Goal: Task Accomplishment & Management: Complete application form

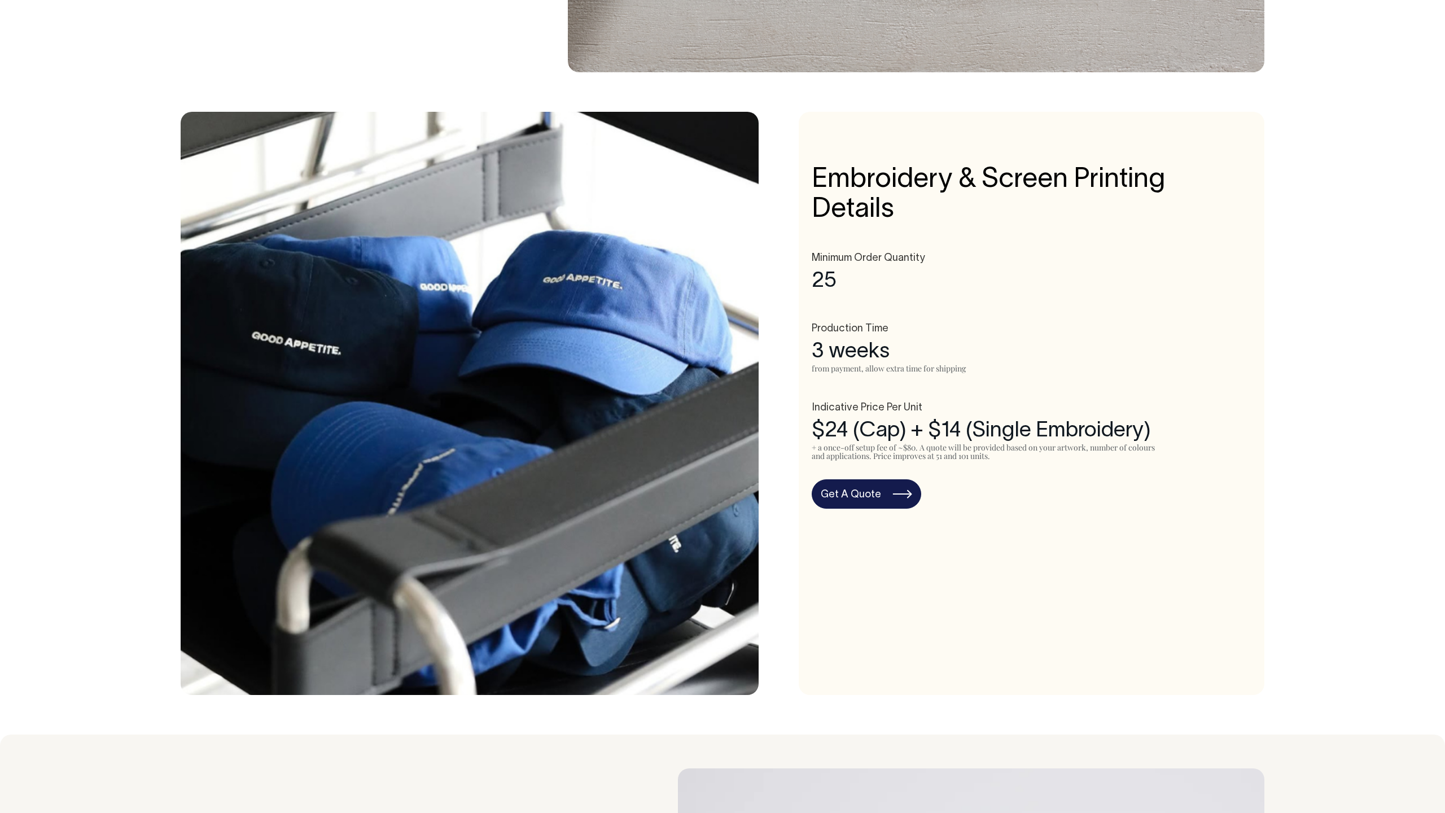
scroll to position [544, 0]
click at [894, 485] on link "Get A Quote" at bounding box center [867, 493] width 110 height 29
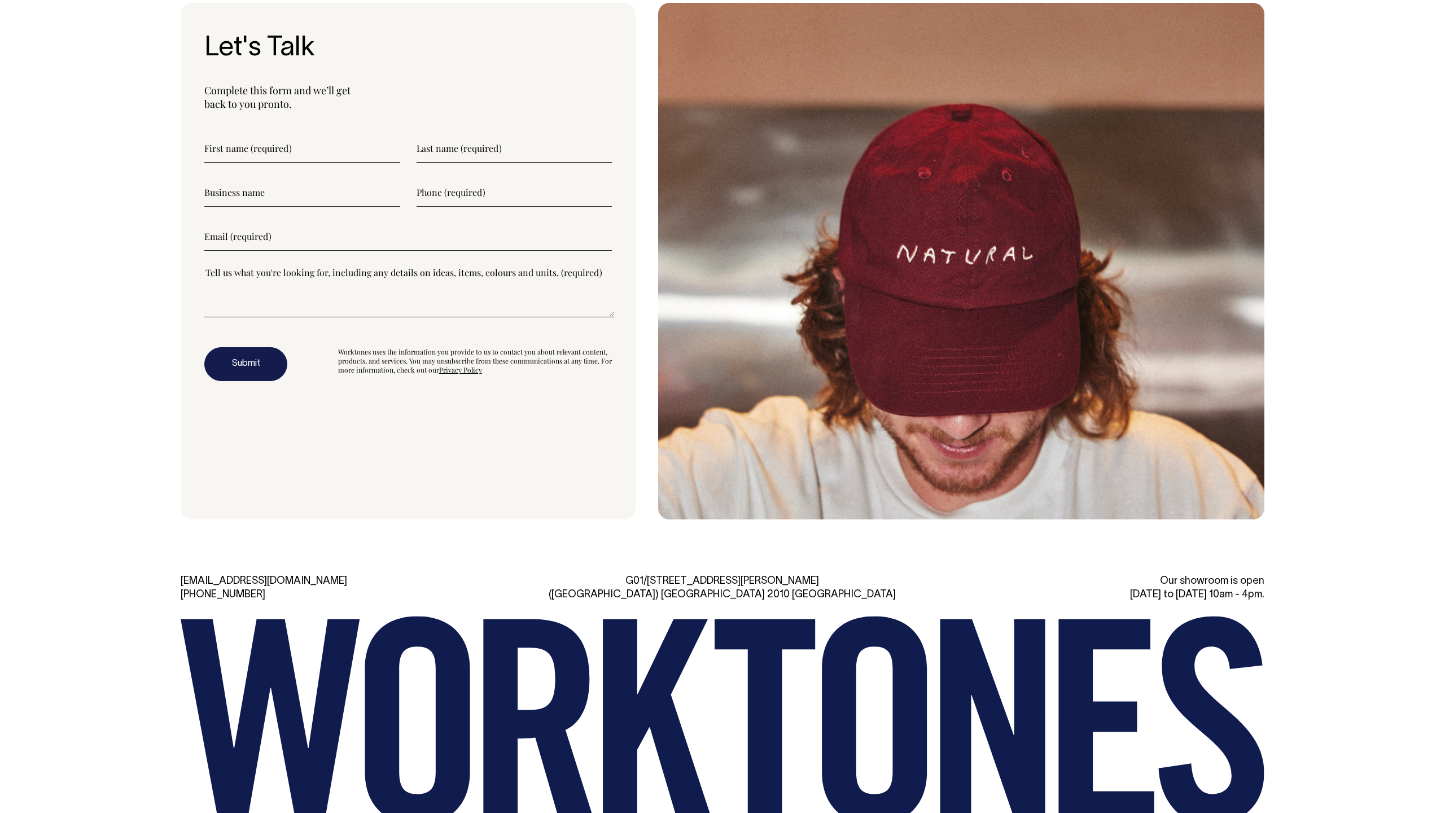
scroll to position [3705, 0]
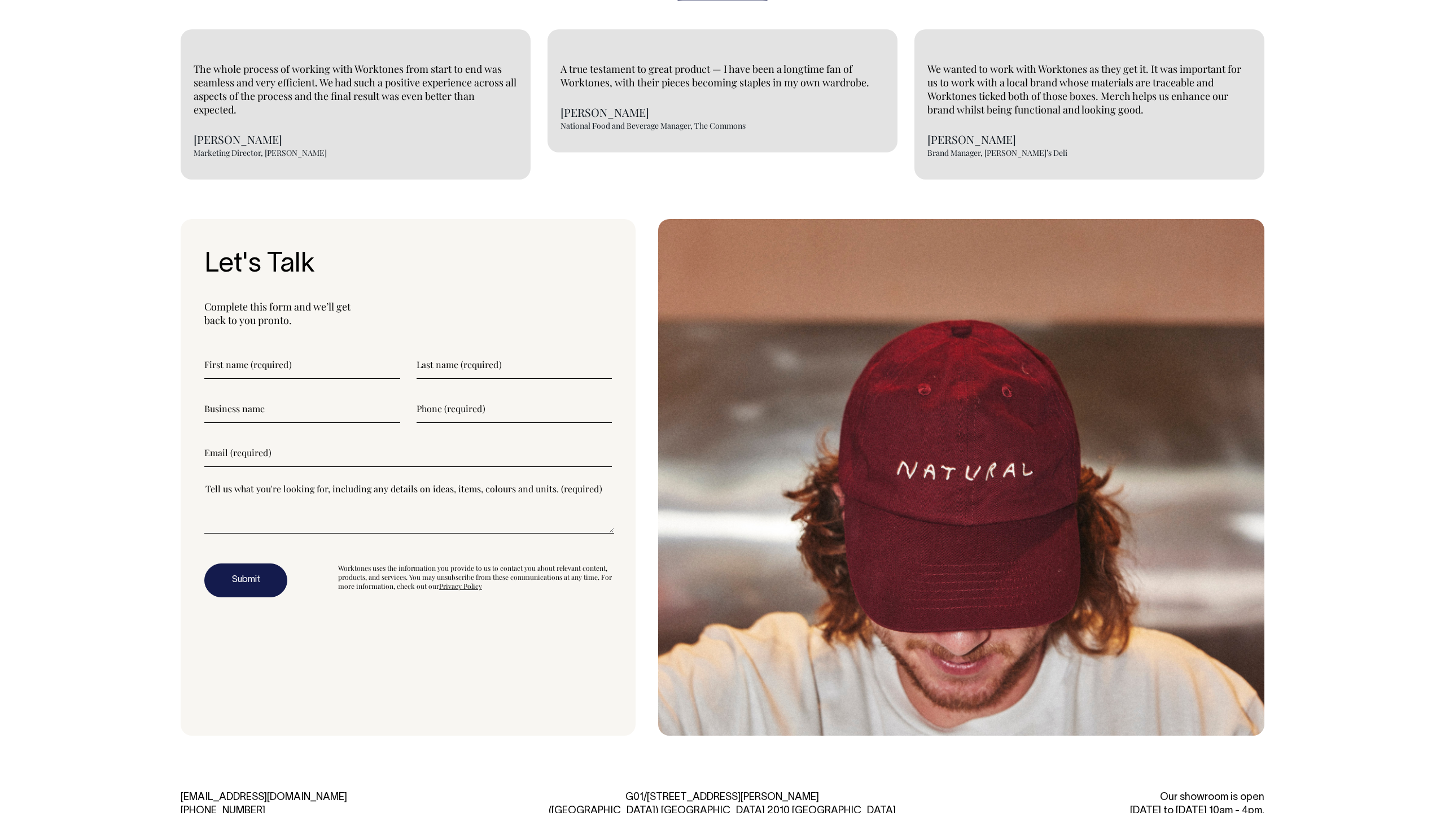
click at [321, 363] on input"] "text" at bounding box center [302, 365] width 196 height 28
click at [262, 356] on input"] "text" at bounding box center [302, 365] width 196 height 28
type input"] "Erika"
type input"] "Hamilton"
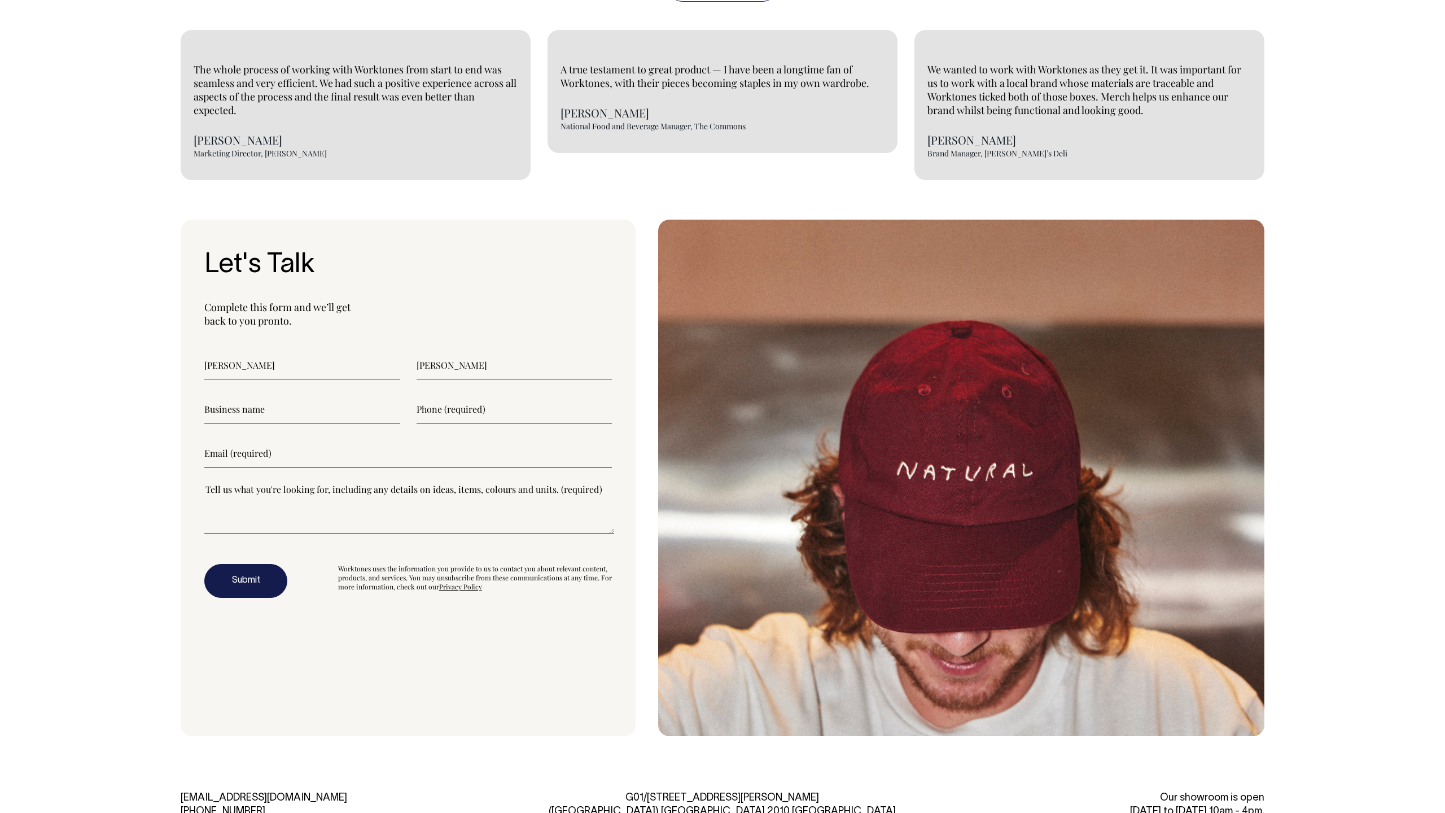
type input"] "0499578801"
type input"] "erikahamilton1993@gmail.com"
drag, startPoint x: 469, startPoint y: 411, endPoint x: 387, endPoint y: 406, distance: 82.5
click at [387, 406] on div "0499578801" at bounding box center [408, 409] width 408 height 28
type input"] "0499578801"
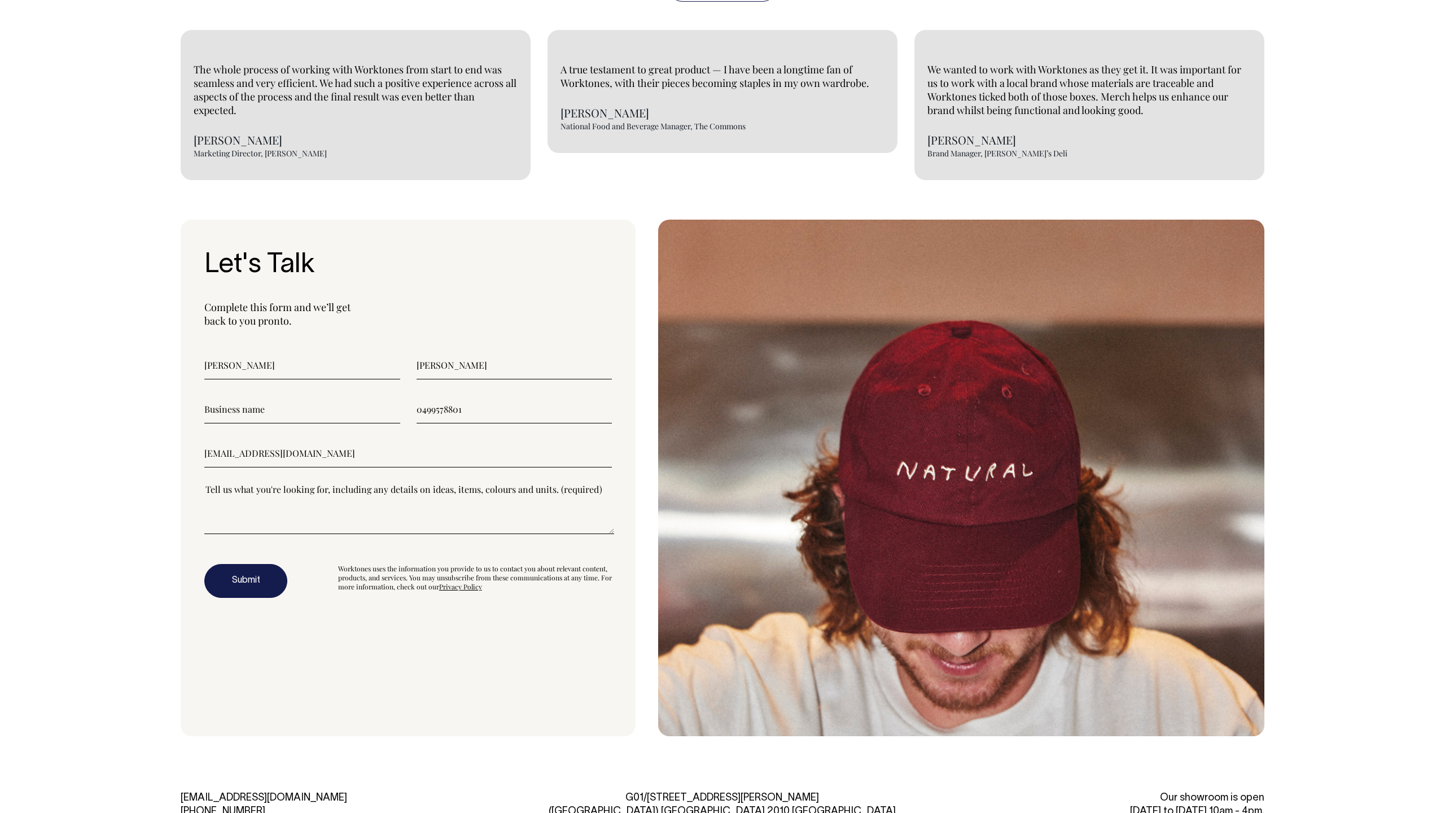
click at [347, 470] on form "Erika Hamilton 0499578801 erikahamilton1993@gmail.com Submit Worktones uses the…" at bounding box center [408, 474] width 408 height 247
click at [272, 417] on input"] "text" at bounding box center [302, 409] width 196 height 28
click at [306, 525] on textarea"] at bounding box center [409, 508] width 410 height 51
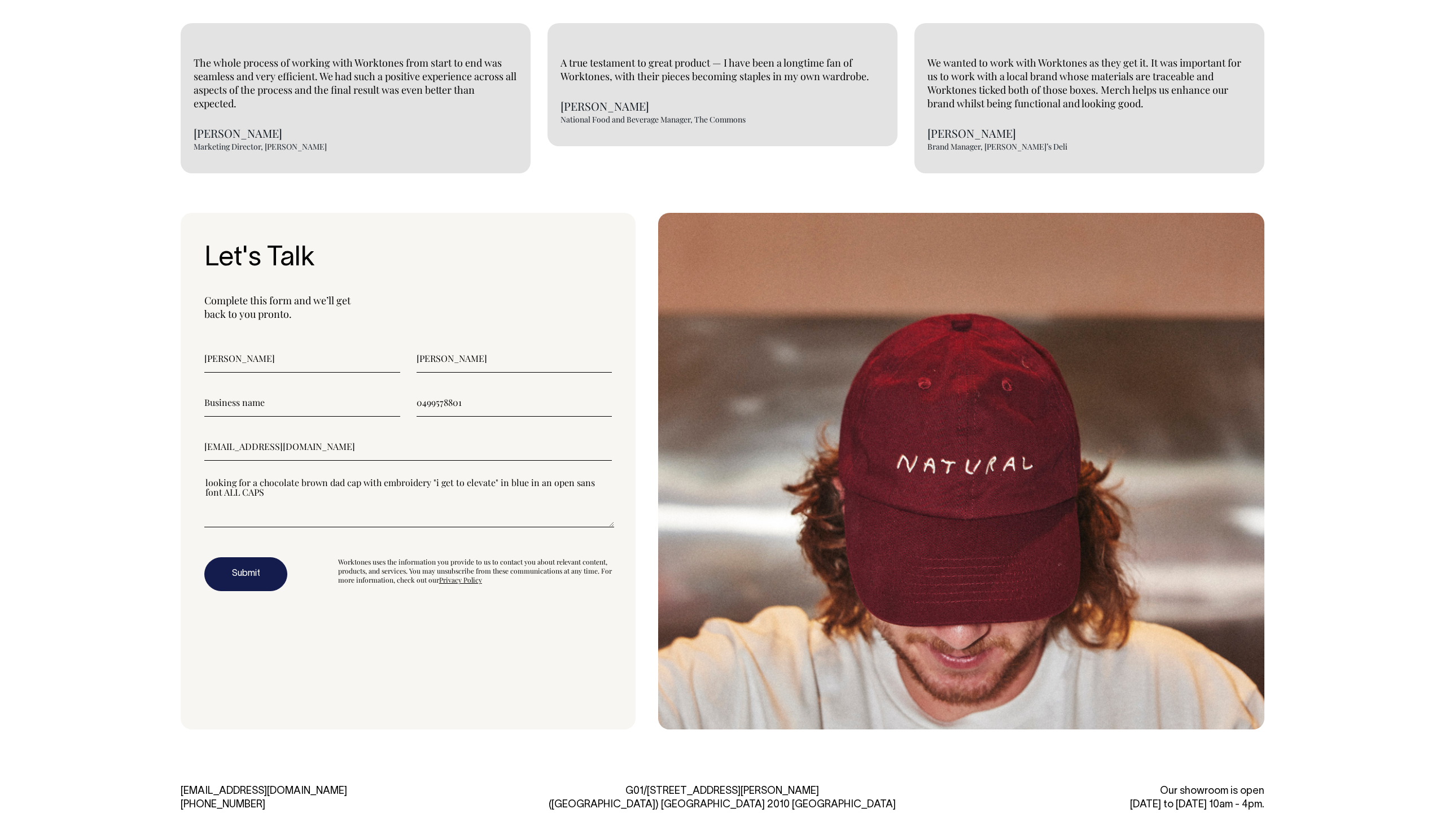
type textarea"] "looking for a chocolate brown dad cap with embroidery "i get to elevate" in blu…"
click at [256, 572] on button "Submit" at bounding box center [245, 574] width 83 height 34
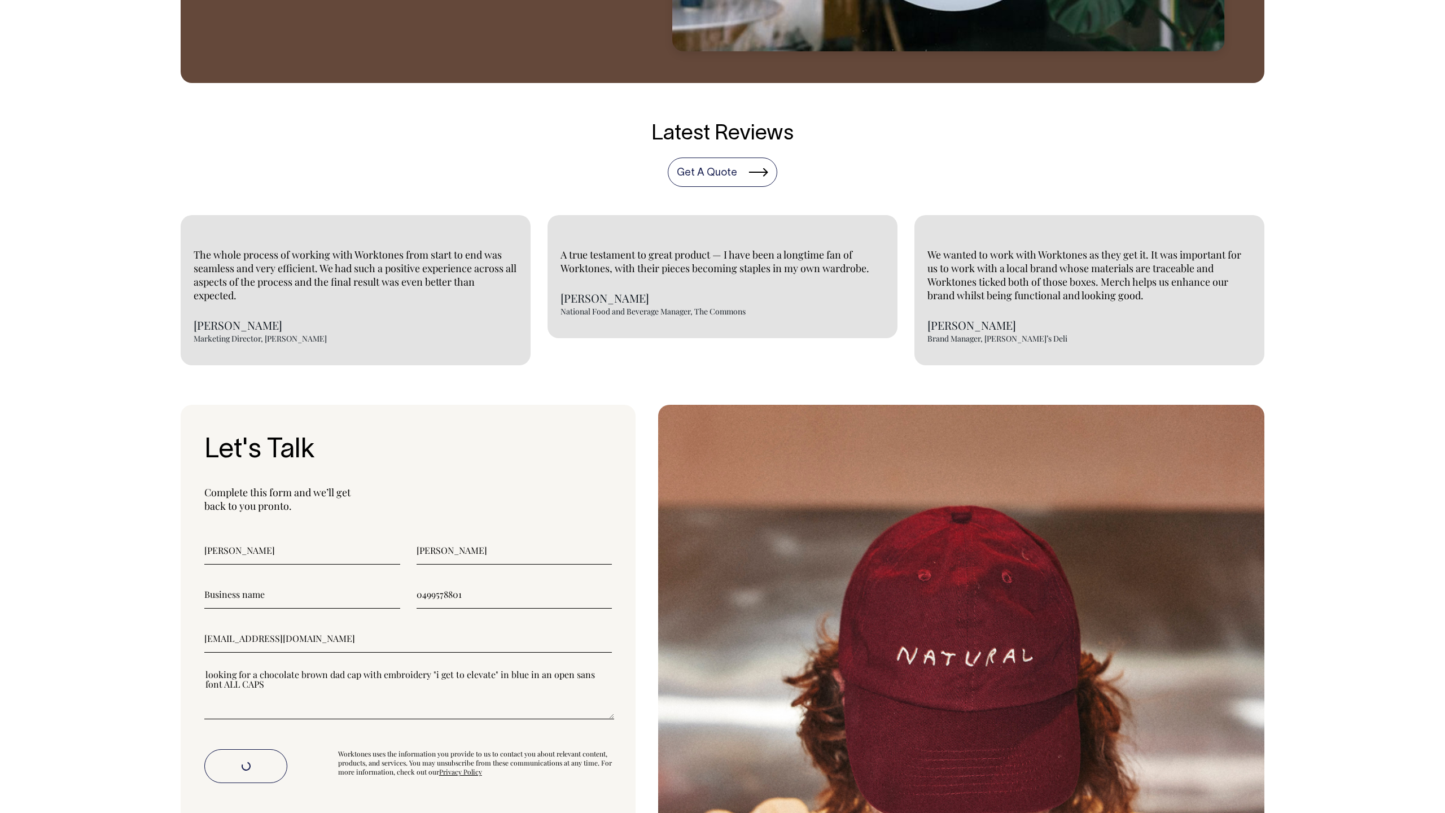
scroll to position [2942, 0]
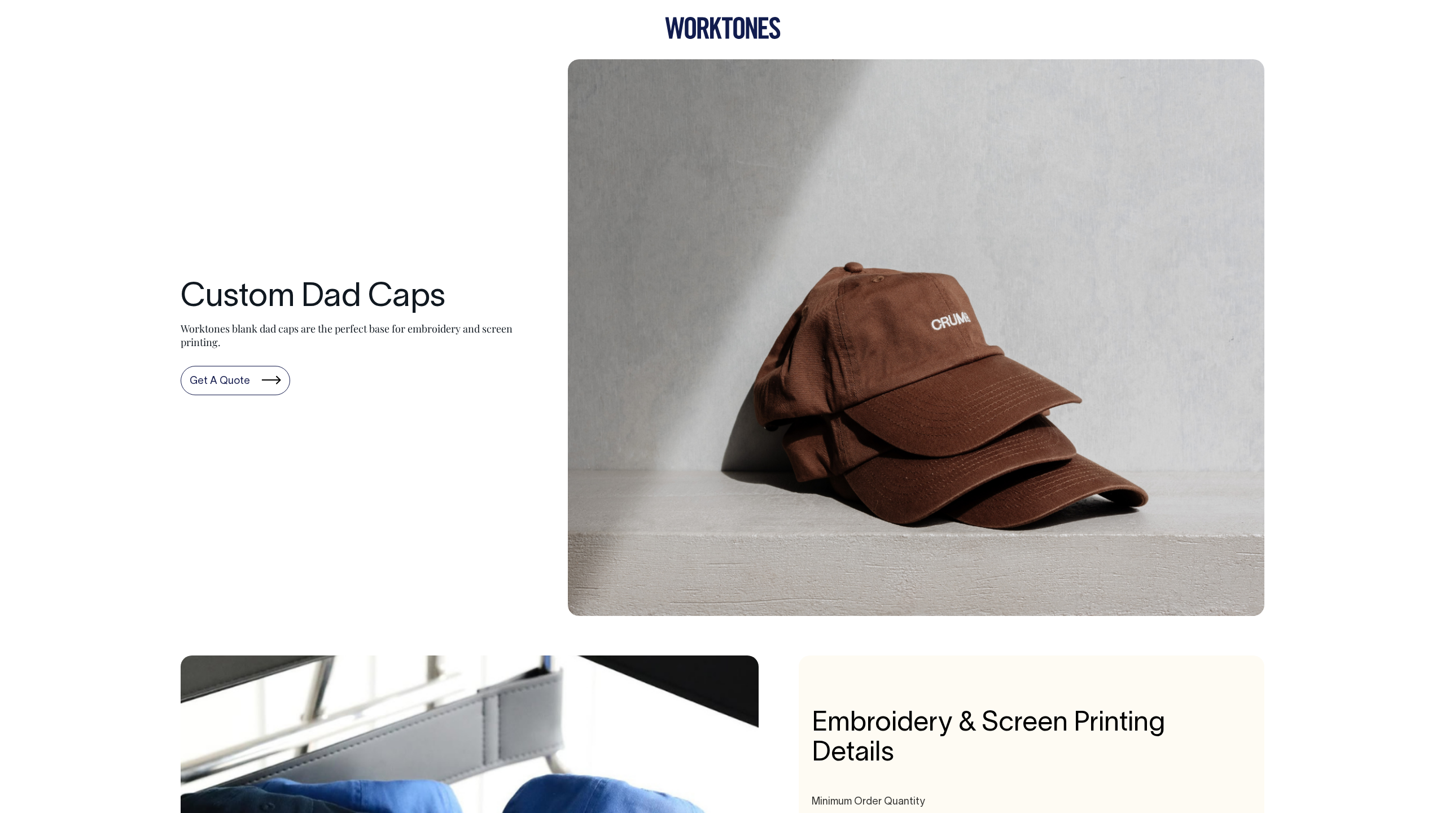
click at [239, 378] on link "Get A Quote" at bounding box center [236, 380] width 110 height 29
click at [396, 229] on div "Custom Dad Caps Worktones blank dad caps are the perfect base for embroidery an…" at bounding box center [723, 337] width 1084 height 557
click at [715, 27] on icon at bounding box center [716, 27] width 12 height 21
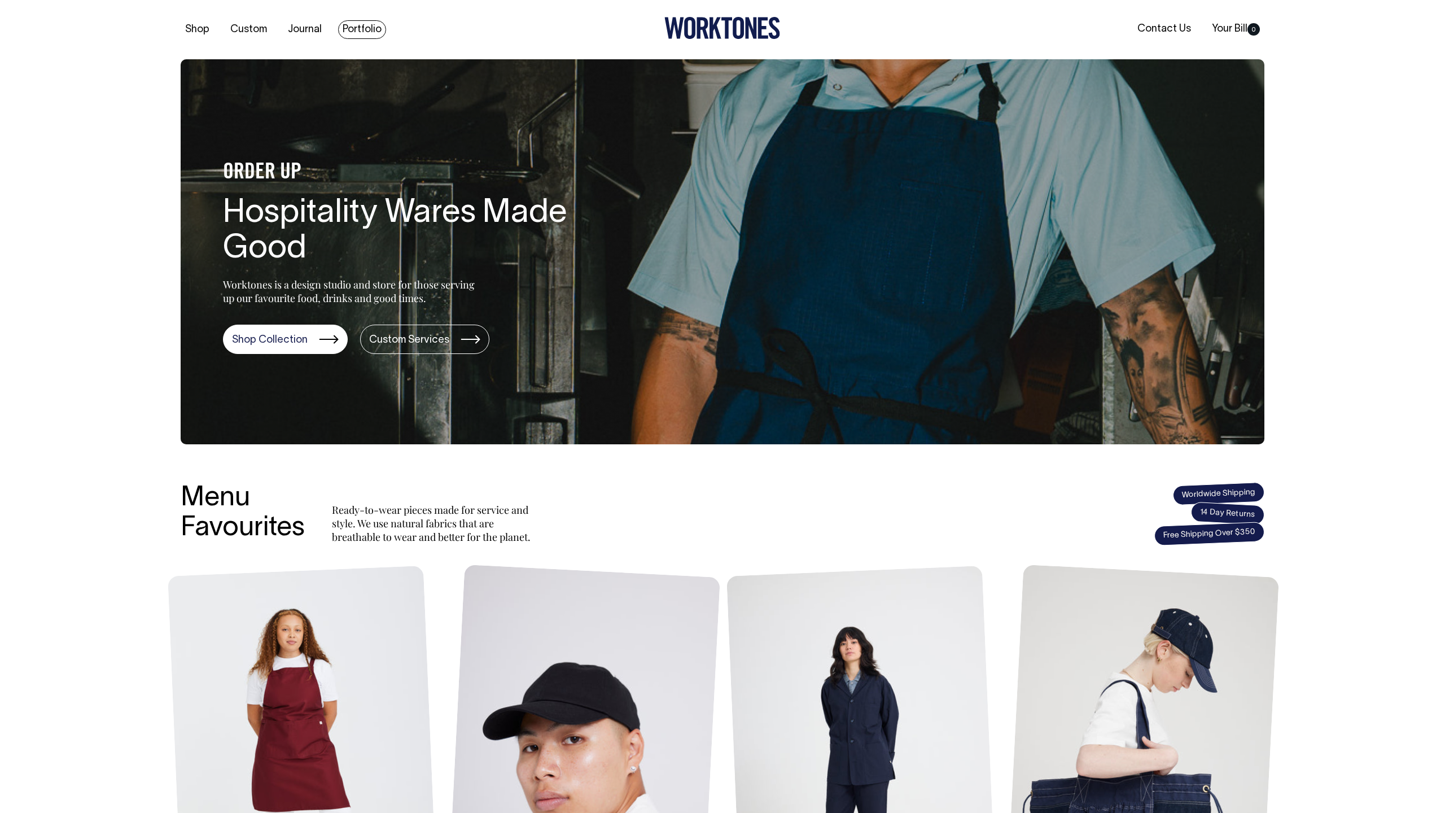
click at [358, 25] on link "Portfolio" at bounding box center [362, 29] width 48 height 19
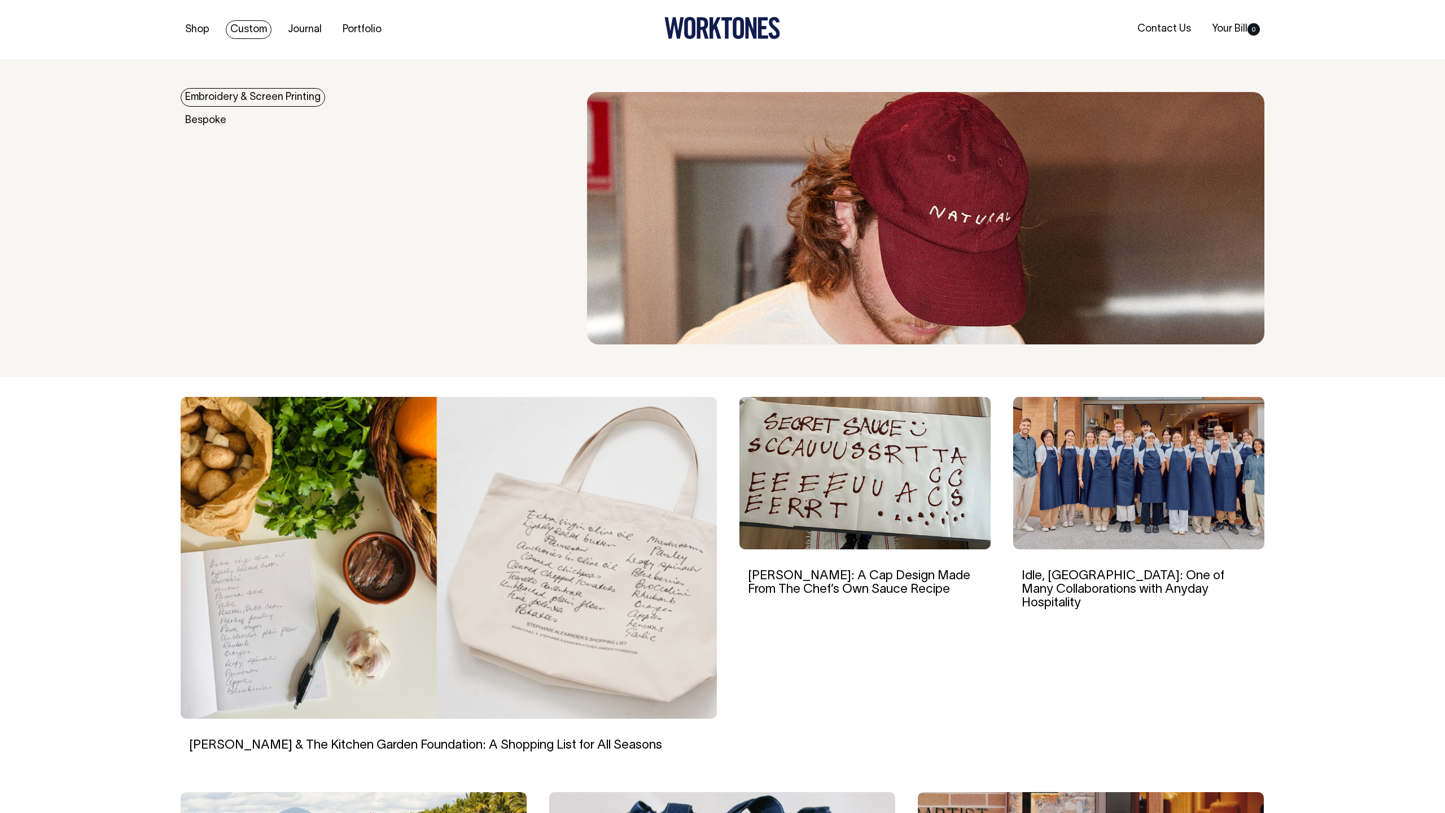
click at [197, 105] on link "Embroidery & Screen Printing" at bounding box center [253, 97] width 144 height 19
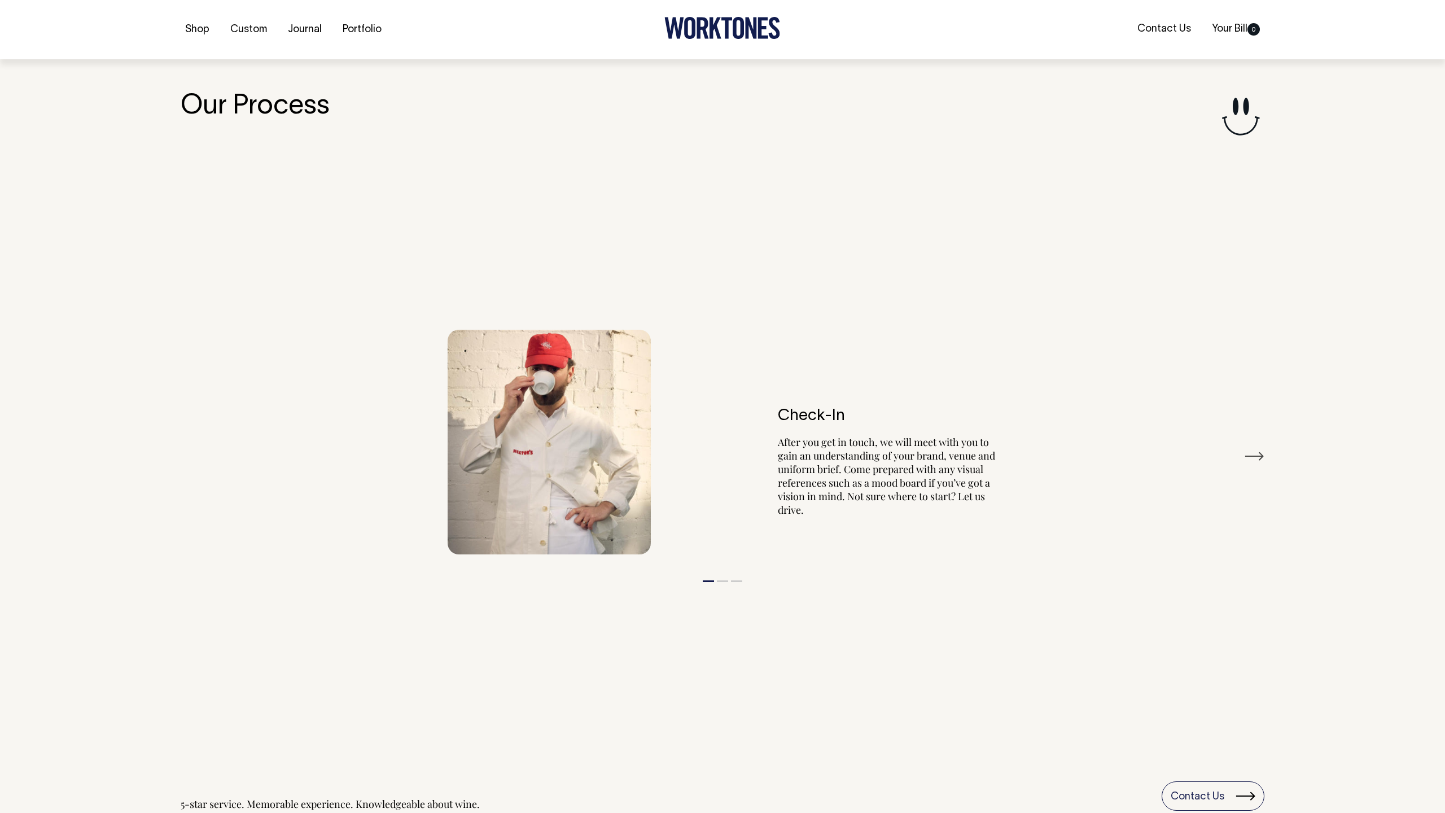
scroll to position [1297, 0]
